Goal: Download file/media: Obtain a digital file from the website

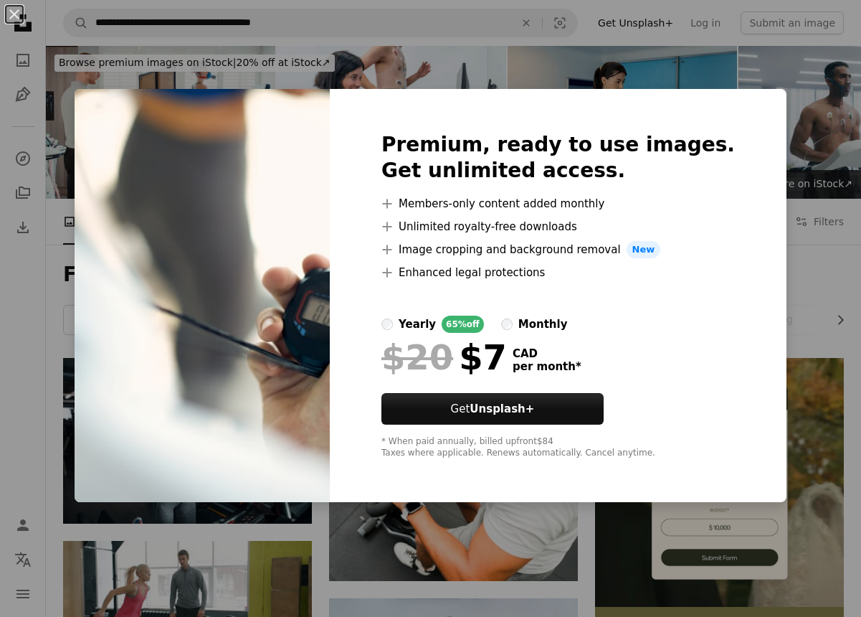
scroll to position [2516, 0]
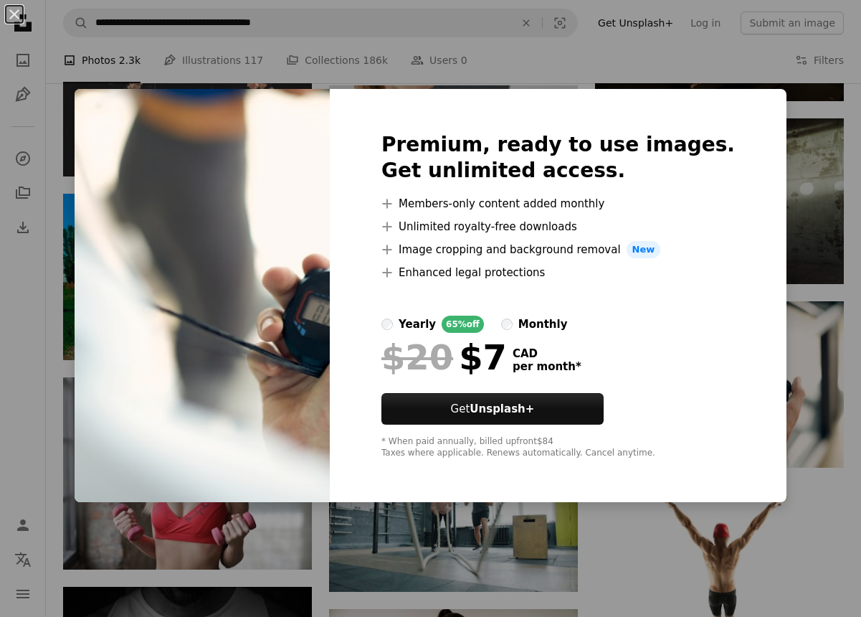
click at [789, 153] on div "An X shape Premium, ready to use images. Get unlimited access. A plus sign Memb…" at bounding box center [430, 308] width 861 height 617
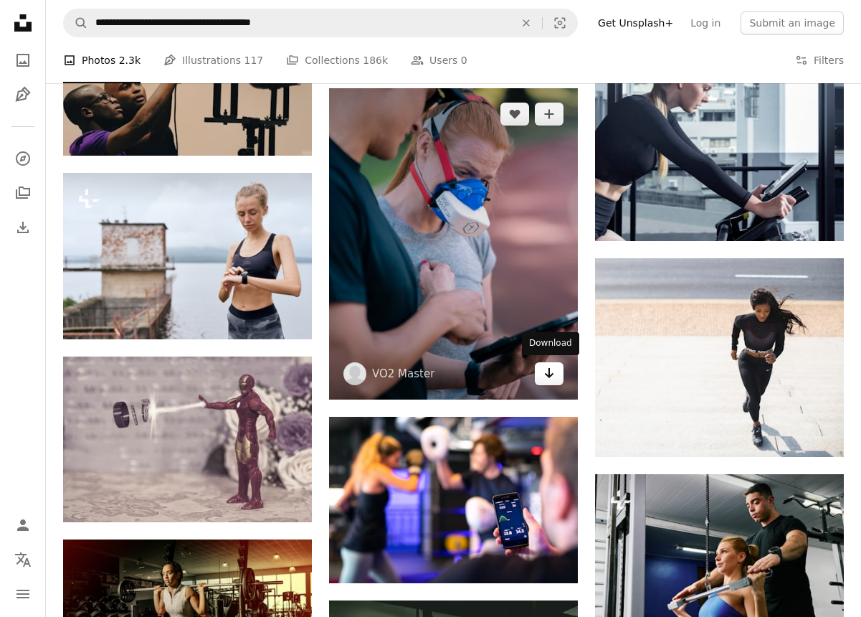
scroll to position [1242, 0]
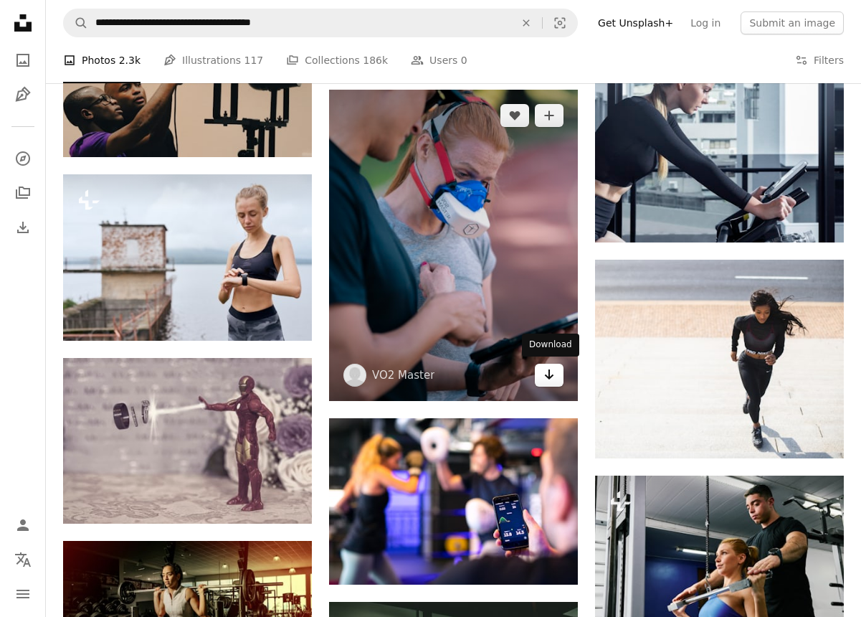
click at [552, 372] on icon "Arrow pointing down" at bounding box center [549, 374] width 11 height 17
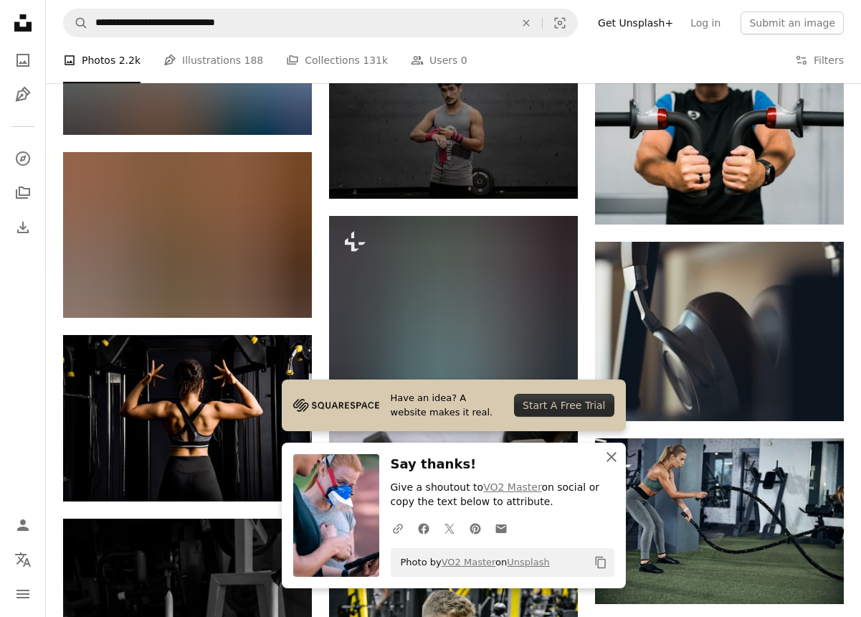
scroll to position [373, 0]
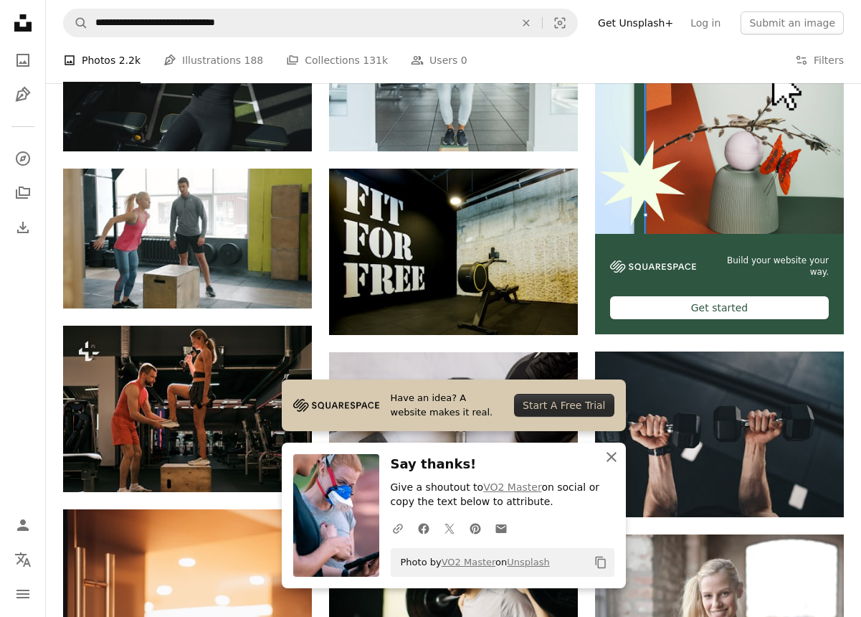
click at [612, 459] on icon "button" at bounding box center [612, 457] width 10 height 10
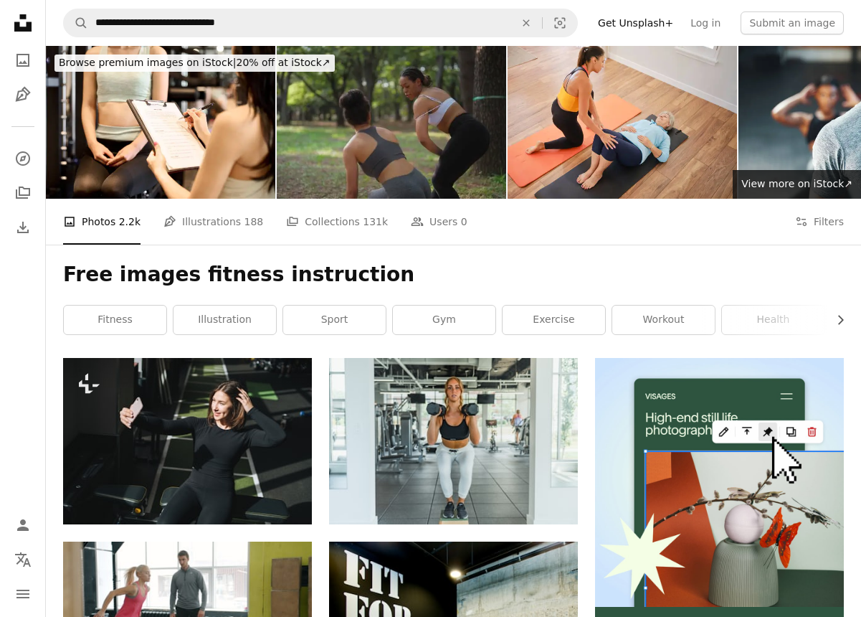
scroll to position [0, 0]
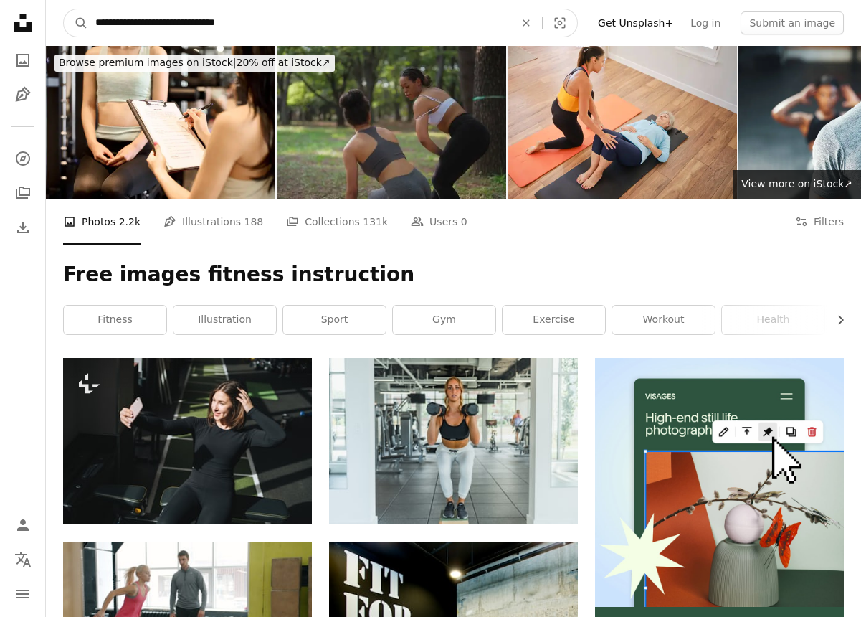
drag, startPoint x: 245, startPoint y: 24, endPoint x: 153, endPoint y: 27, distance: 91.1
click at [153, 27] on input "**********" at bounding box center [299, 22] width 422 height 27
type input "**********"
click at [76, 23] on button "A magnifying glass" at bounding box center [76, 22] width 24 height 27
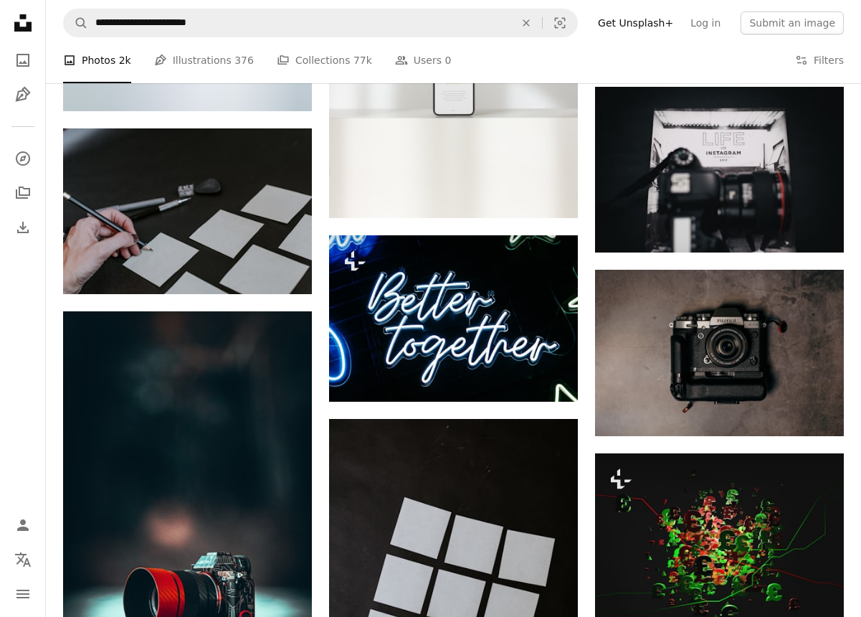
scroll to position [4210, 0]
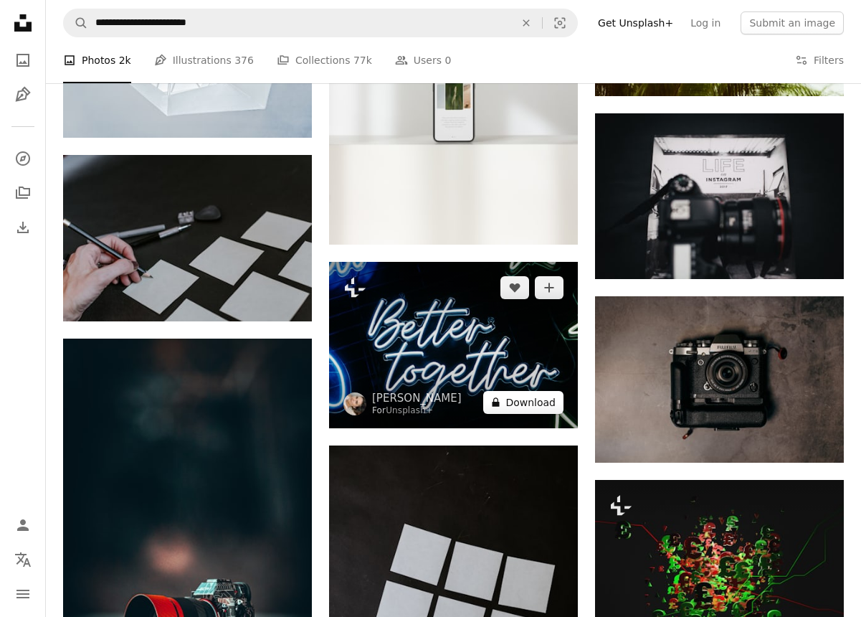
click at [545, 399] on button "A lock Download" at bounding box center [523, 402] width 80 height 23
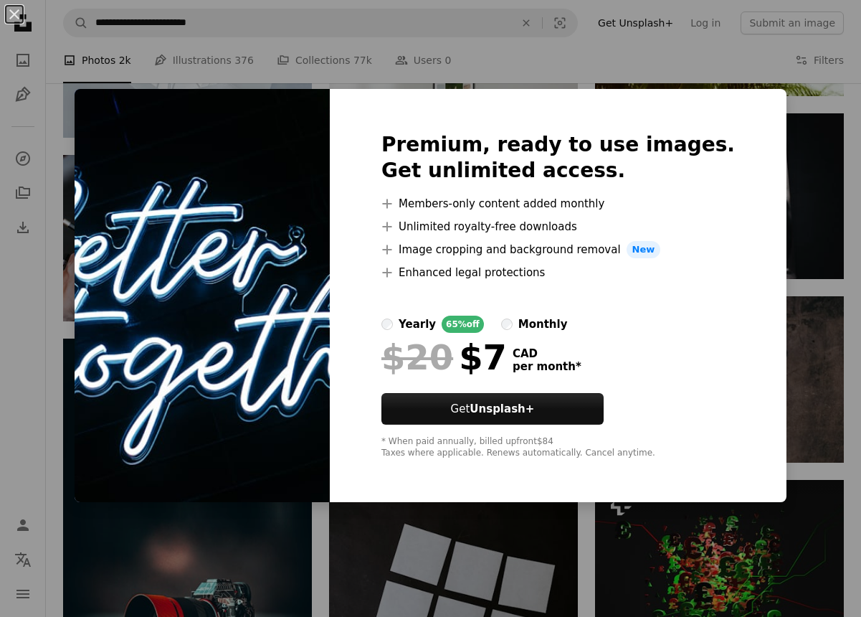
click at [773, 224] on div "An X shape Premium, ready to use images. Get unlimited access. A plus sign Memb…" at bounding box center [430, 308] width 861 height 617
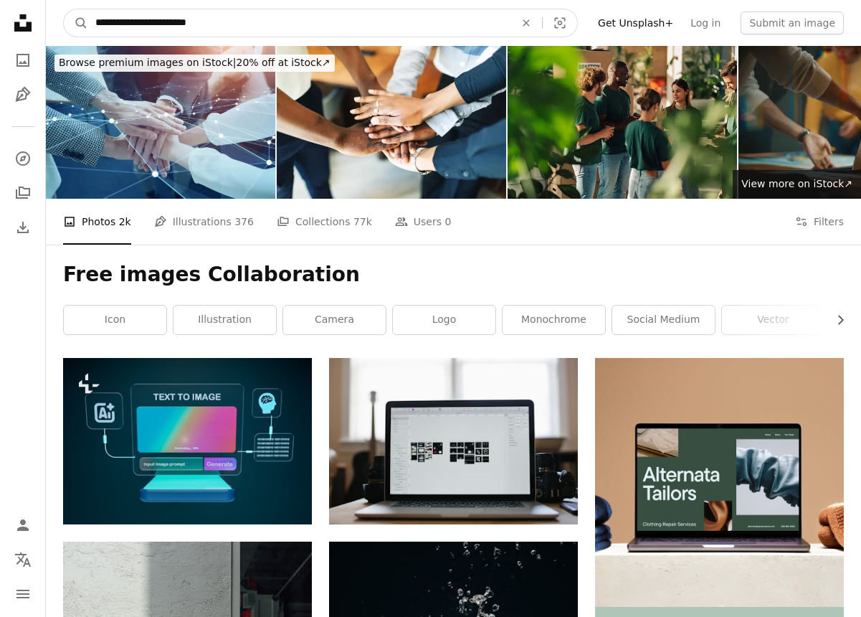
click at [241, 13] on input "**********" at bounding box center [299, 22] width 422 height 27
click at [219, 23] on input "**********" at bounding box center [299, 22] width 422 height 27
type input "**********"
click at [76, 23] on button "A magnifying glass" at bounding box center [76, 22] width 24 height 27
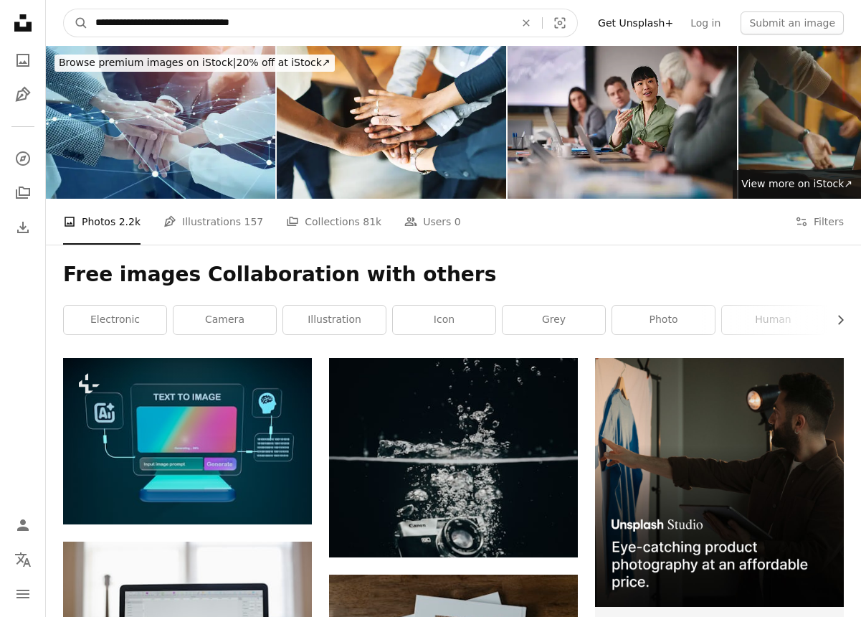
click at [153, 21] on input "**********" at bounding box center [299, 22] width 422 height 27
type input "**********"
click at [76, 23] on button "A magnifying glass" at bounding box center [76, 22] width 24 height 27
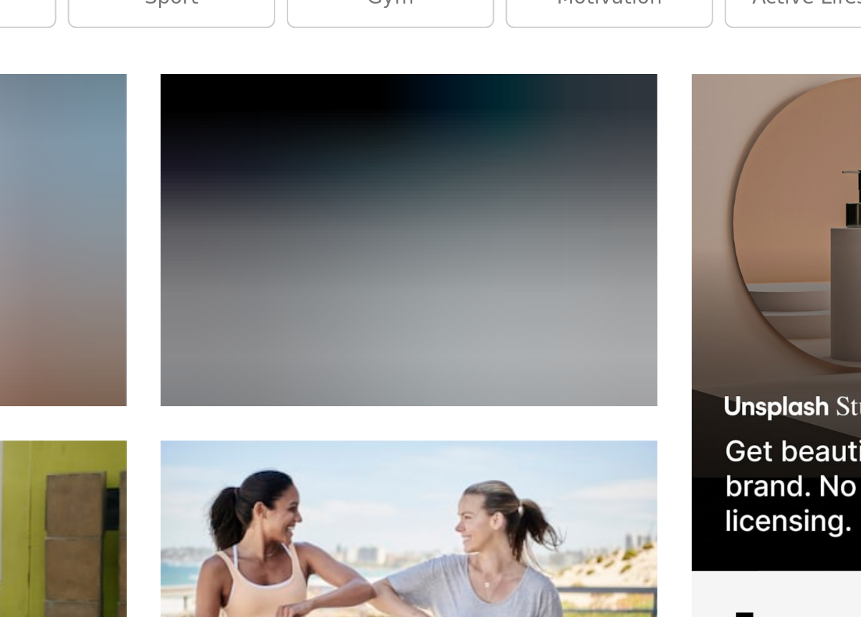
scroll to position [118, 0]
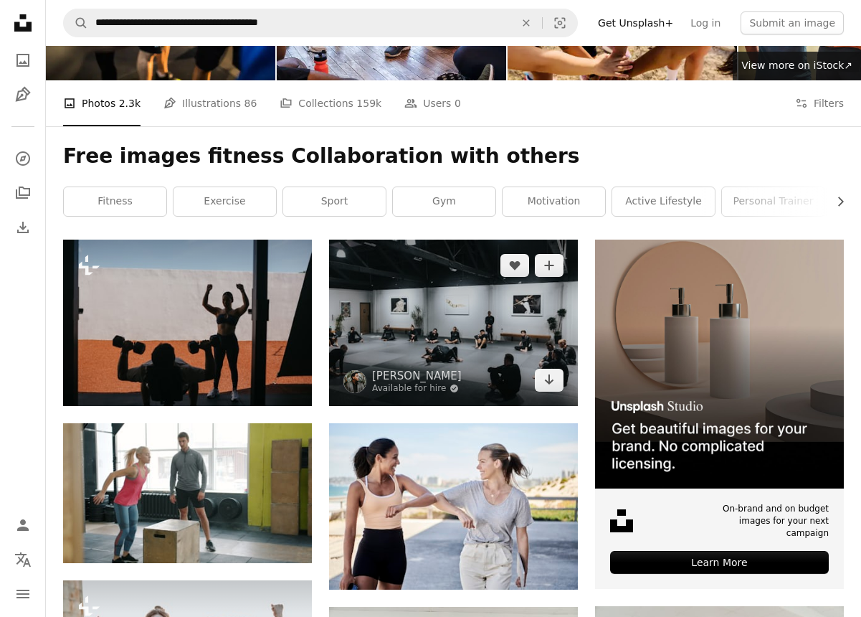
click at [445, 311] on img at bounding box center [453, 323] width 249 height 166
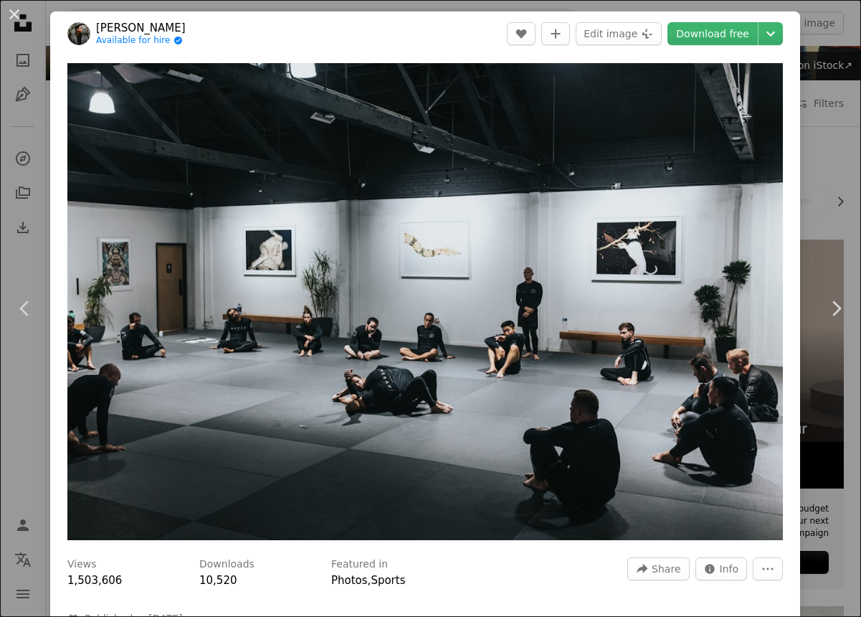
click at [32, 145] on div "An X shape Chevron left Chevron right [PERSON_NAME] Available for hire A checkm…" at bounding box center [430, 308] width 861 height 617
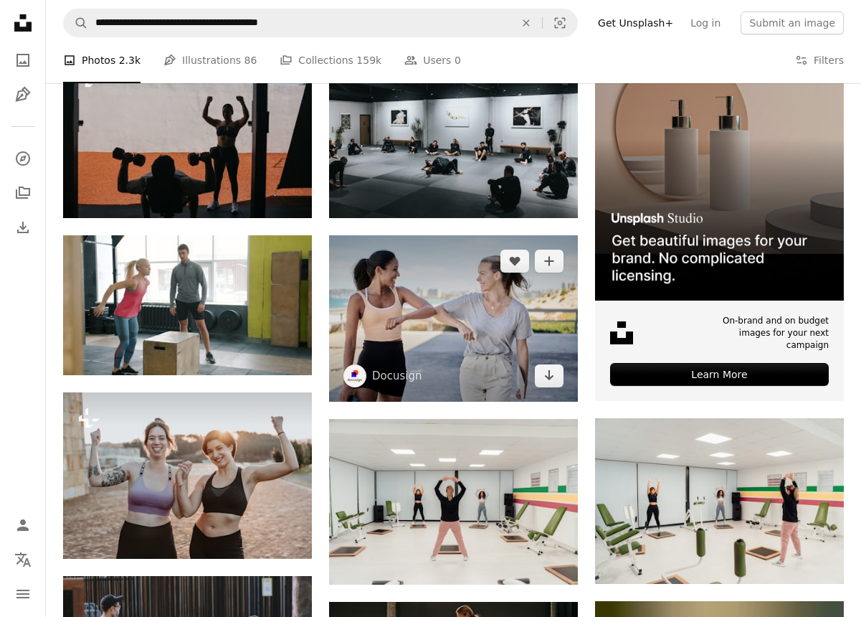
scroll to position [307, 0]
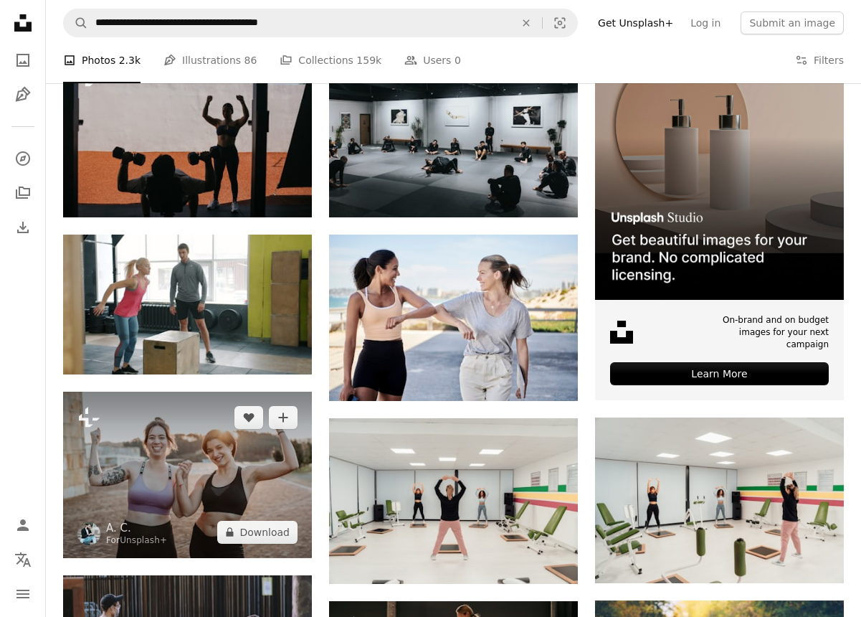
click at [219, 462] on img at bounding box center [187, 475] width 249 height 166
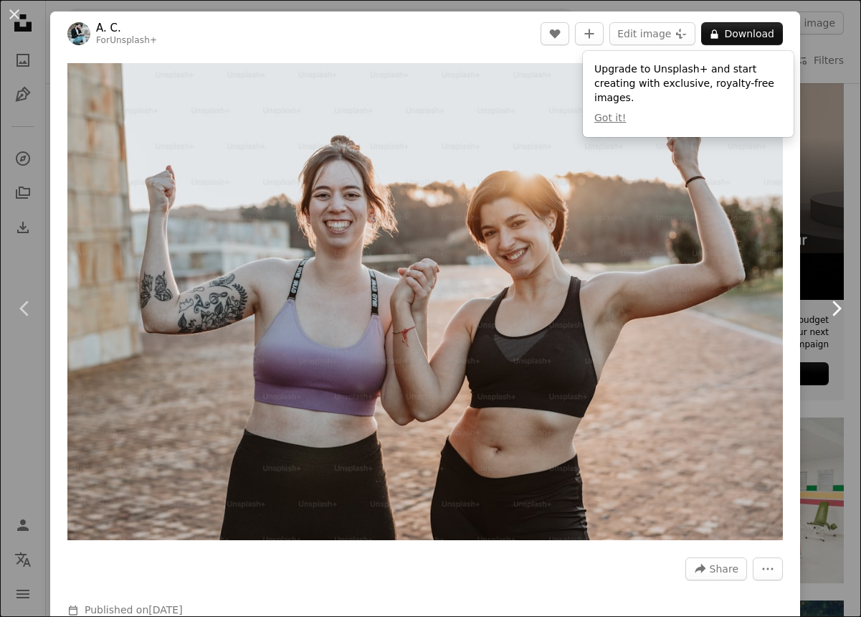
click at [839, 296] on link "Chevron right" at bounding box center [836, 309] width 50 height 138
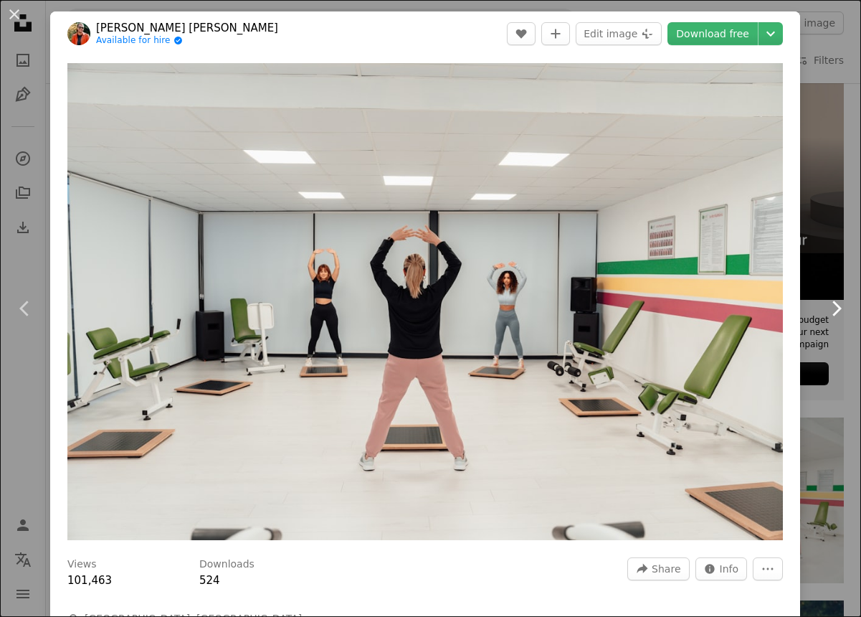
click at [834, 305] on icon "Chevron right" at bounding box center [836, 308] width 23 height 23
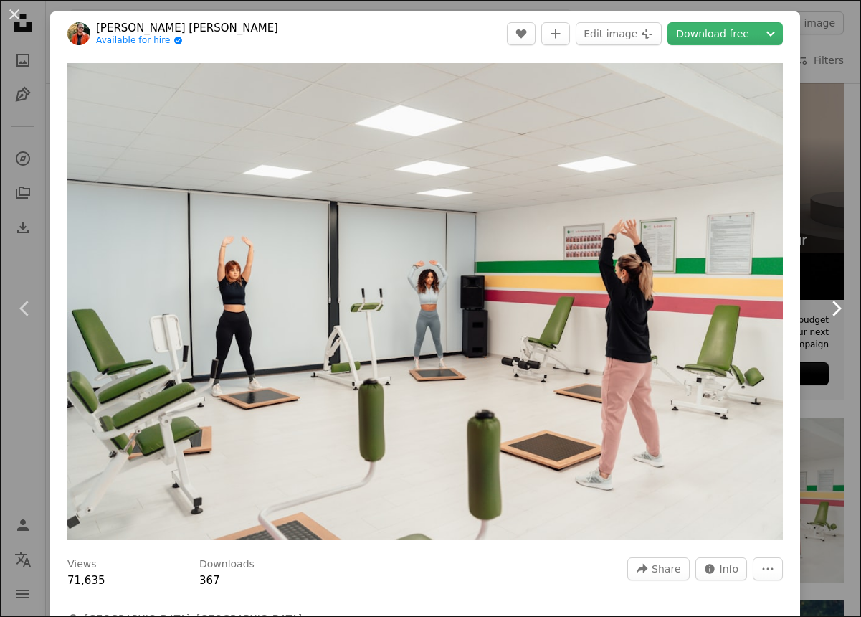
click at [834, 305] on icon "Chevron right" at bounding box center [836, 308] width 23 height 23
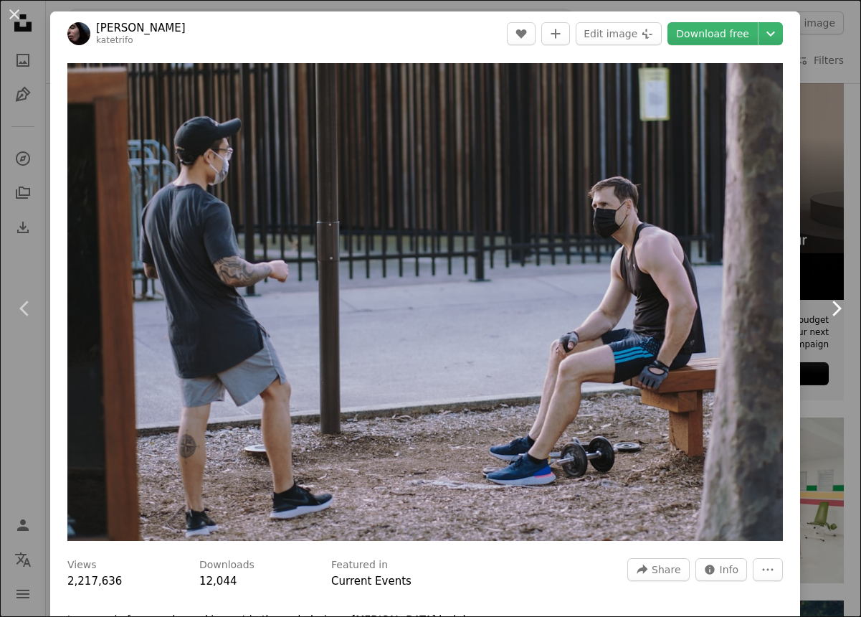
click at [834, 305] on icon "Chevron right" at bounding box center [836, 308] width 23 height 23
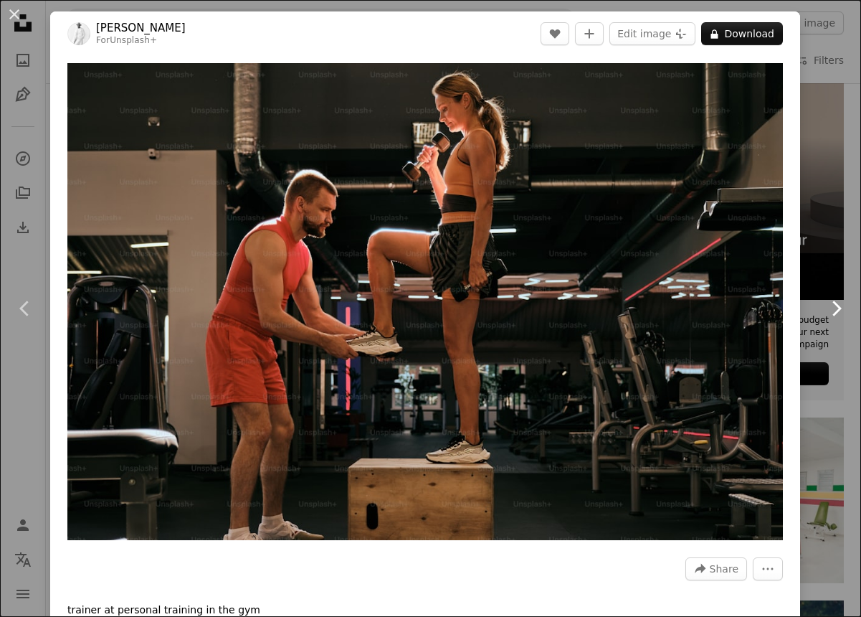
click at [834, 305] on icon "Chevron right" at bounding box center [836, 308] width 23 height 23
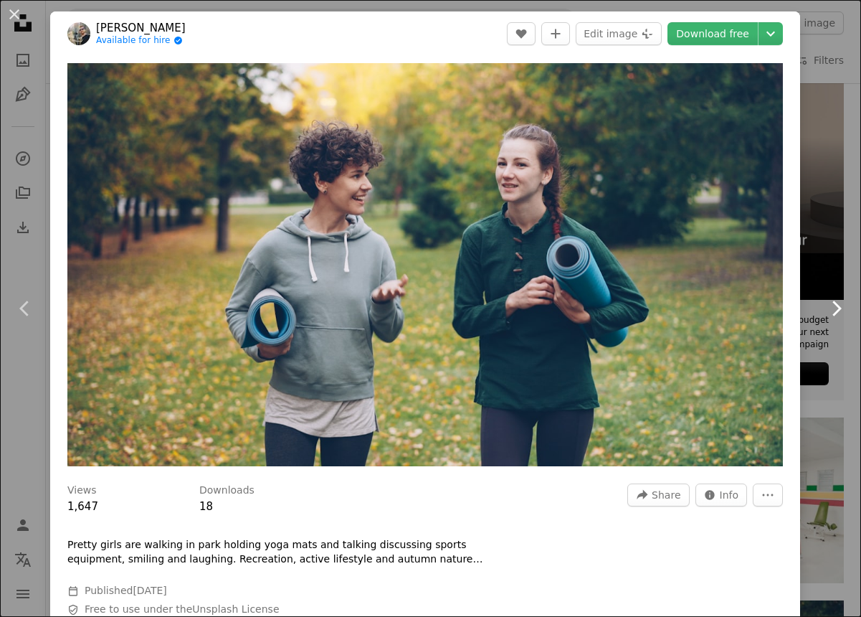
click at [833, 303] on icon at bounding box center [837, 308] width 9 height 15
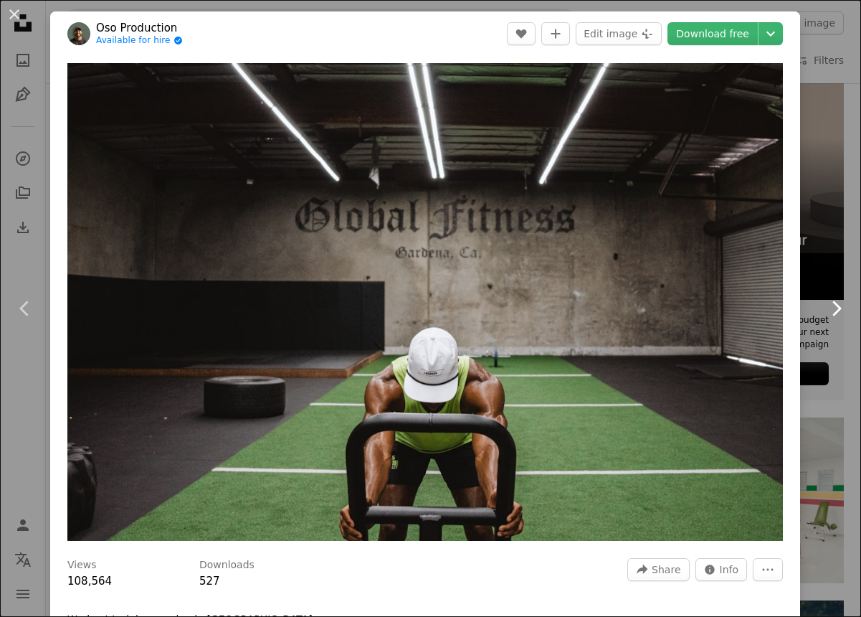
click at [834, 303] on icon at bounding box center [837, 308] width 9 height 15
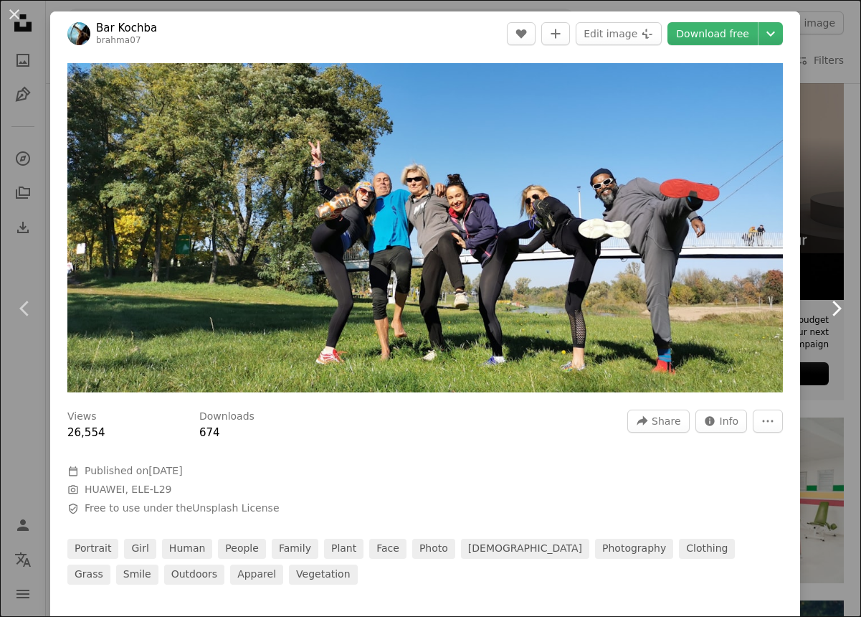
click at [834, 304] on icon "Chevron right" at bounding box center [836, 308] width 23 height 23
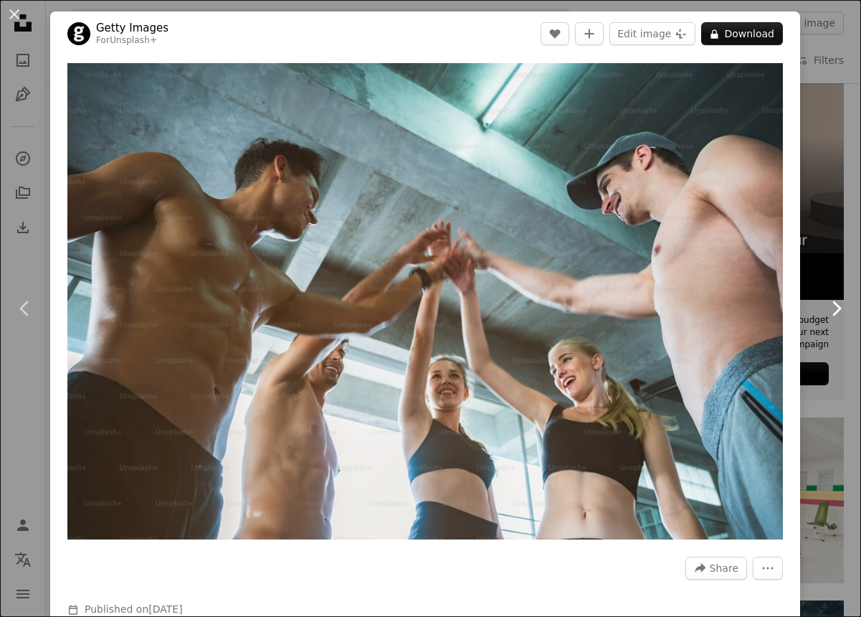
click at [834, 304] on icon "Chevron right" at bounding box center [836, 308] width 23 height 23
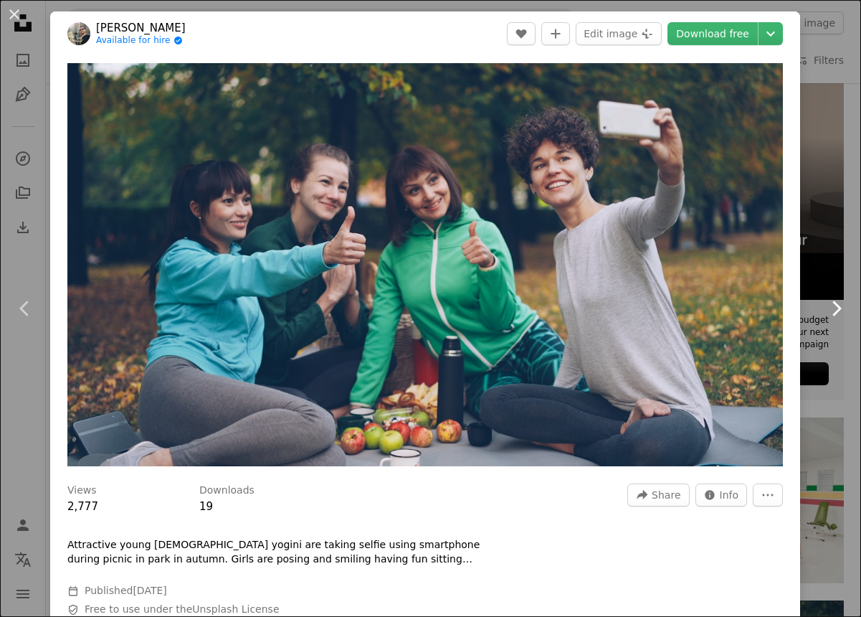
click at [834, 304] on icon "Chevron right" at bounding box center [836, 308] width 23 height 23
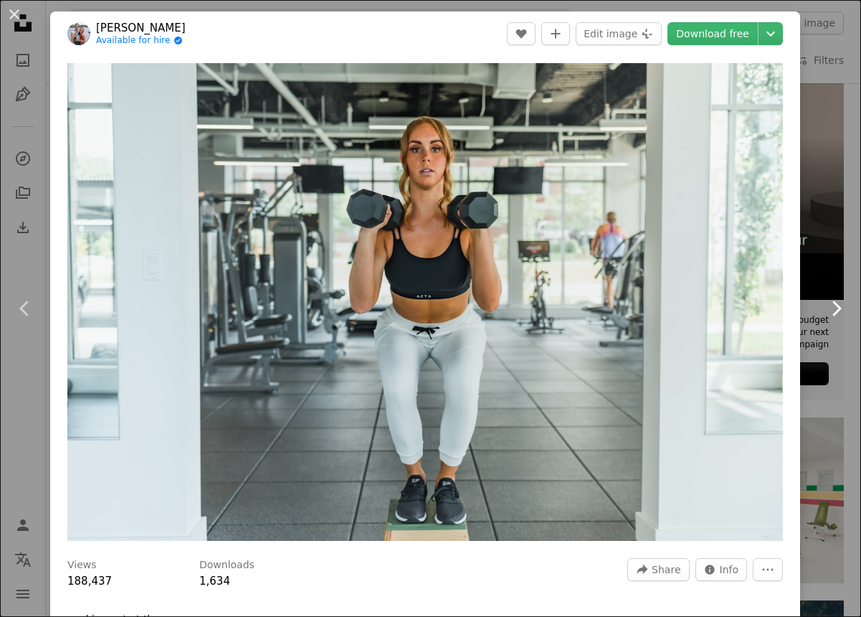
click at [834, 304] on icon "Chevron right" at bounding box center [836, 308] width 23 height 23
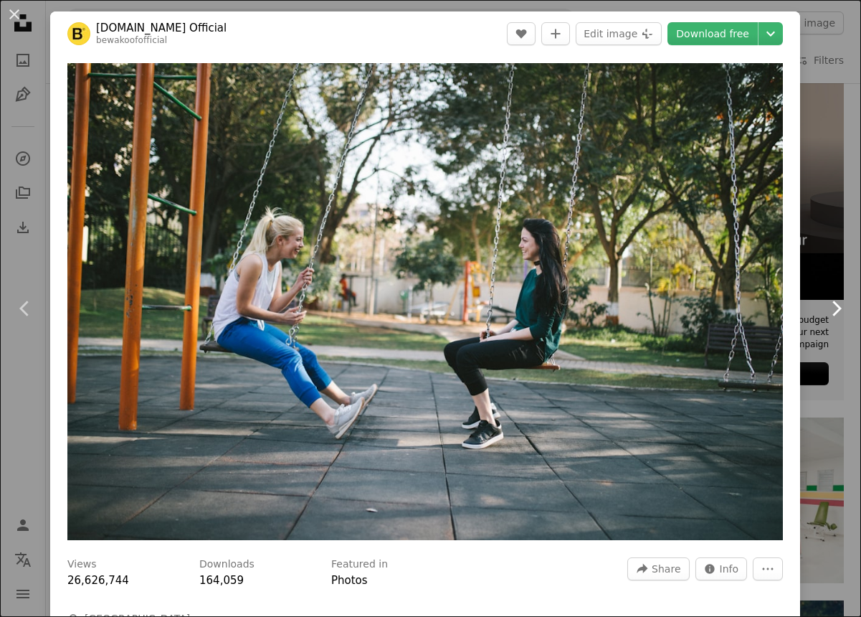
click at [834, 304] on icon "Chevron right" at bounding box center [836, 308] width 23 height 23
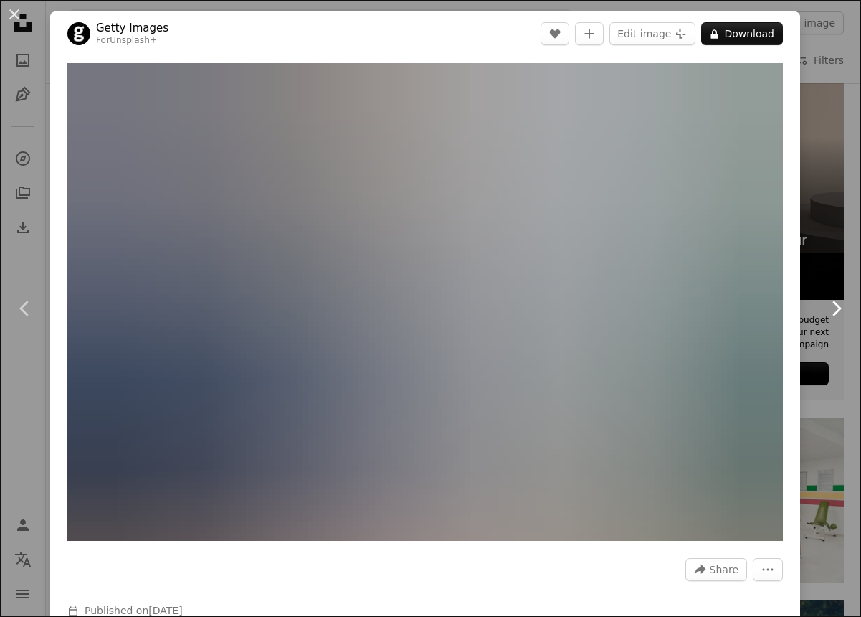
click at [834, 304] on icon "Chevron right" at bounding box center [836, 308] width 23 height 23
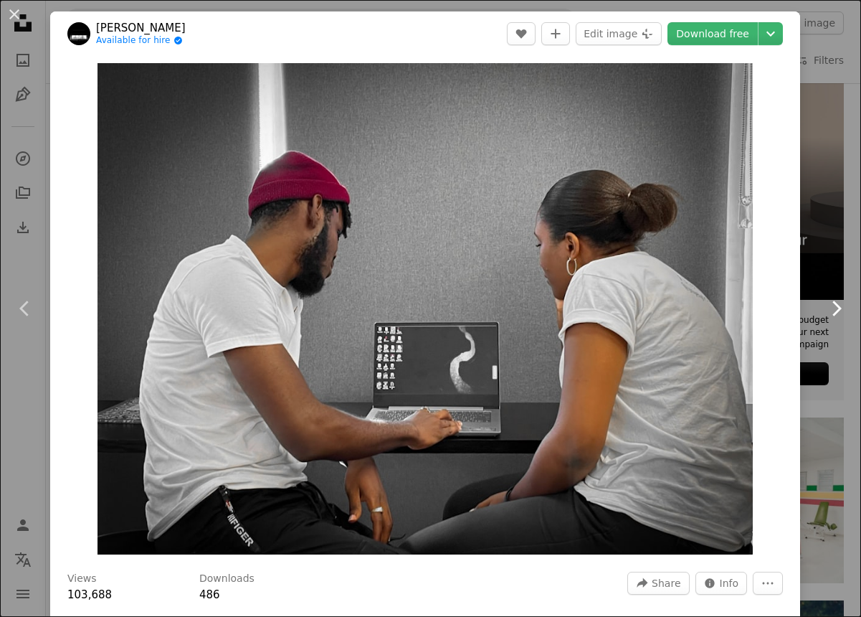
click at [834, 304] on icon "Chevron right" at bounding box center [836, 308] width 23 height 23
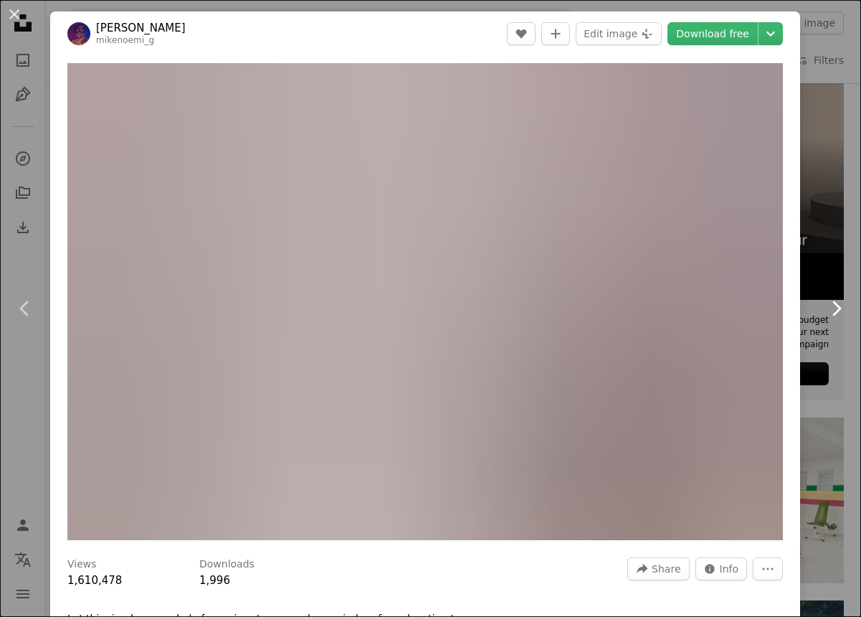
click at [834, 304] on icon "Chevron right" at bounding box center [836, 308] width 23 height 23
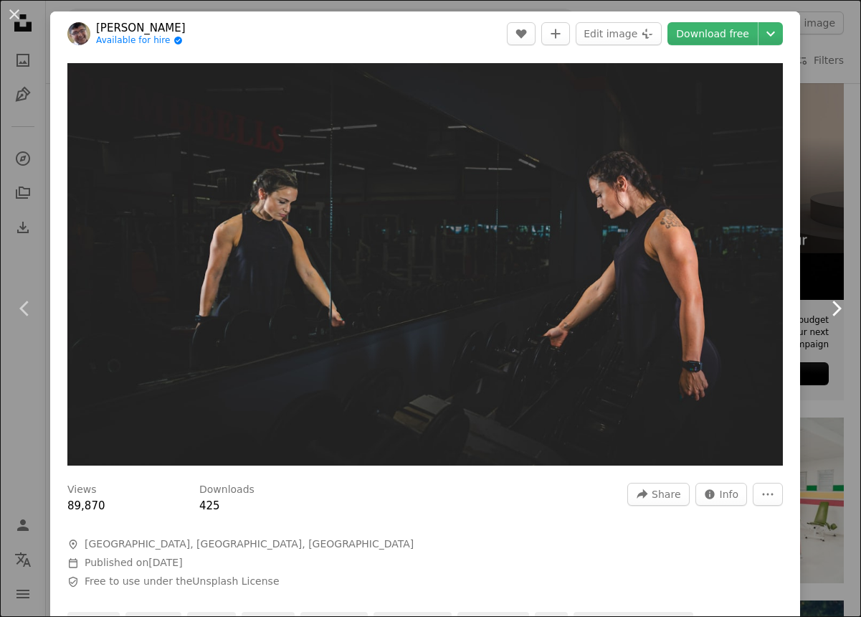
click at [834, 304] on icon "Chevron right" at bounding box center [836, 308] width 23 height 23
